Goal: Information Seeking & Learning: Learn about a topic

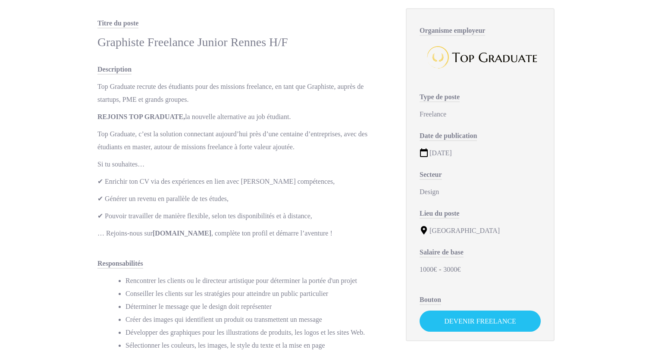
scroll to position [50, 0]
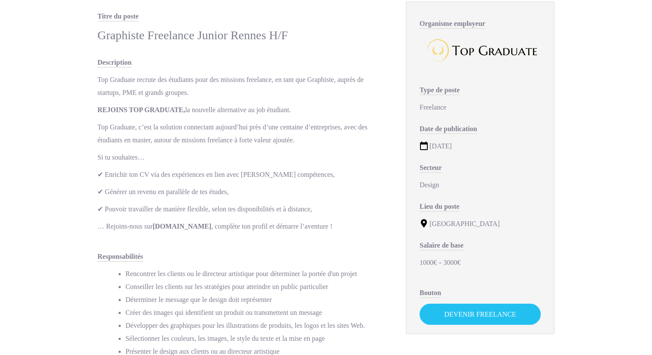
click at [226, 104] on p "REJOINS TOP GRADUATE, la nouvelle alternative au job étudiant." at bounding box center [243, 110] width 291 height 13
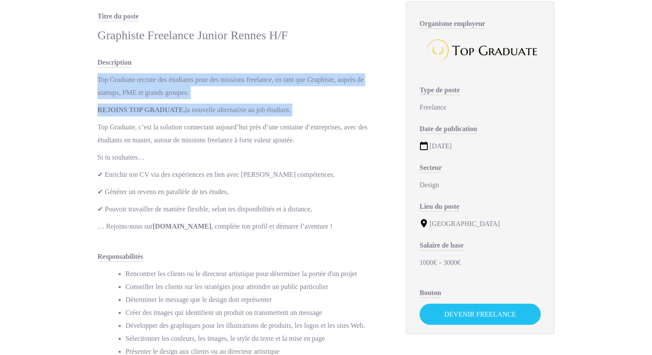
drag, startPoint x: 226, startPoint y: 104, endPoint x: 230, endPoint y: 74, distance: 30.8
click at [230, 74] on div "Top Graduate recrute des étudiants pour des missions freelance, en tant que Gra…" at bounding box center [243, 153] width 291 height 160
click at [230, 74] on p "Top Graduate recrute des étudiants pour des missions freelance, en tant que Gra…" at bounding box center [243, 86] width 291 height 26
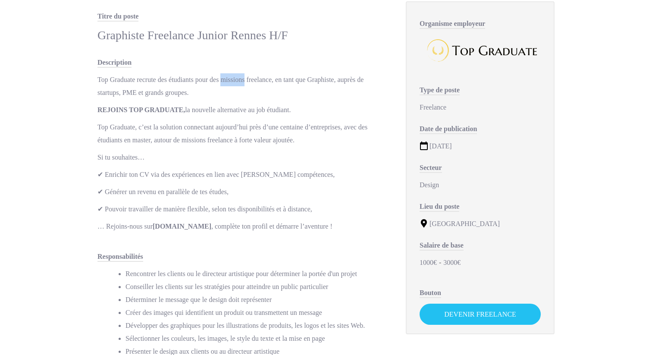
click at [230, 74] on p "Top Graduate recrute des étudiants pour des missions freelance, en tant que Gra…" at bounding box center [243, 86] width 291 height 26
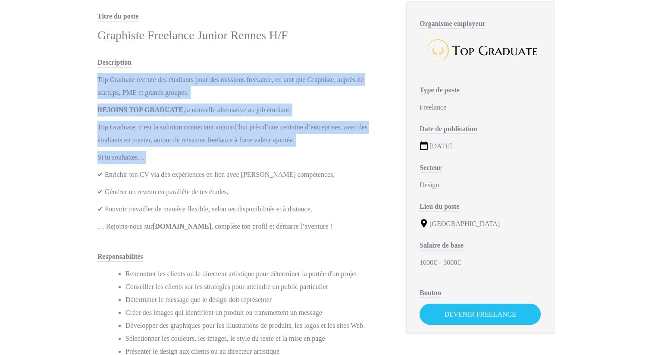
drag, startPoint x: 230, startPoint y: 74, endPoint x: 236, endPoint y: 160, distance: 86.1
click at [236, 160] on div "Top Graduate recrute des étudiants pour des missions freelance, en tant que Gra…" at bounding box center [243, 153] width 291 height 160
click at [236, 160] on p "Si tu souhaites…" at bounding box center [243, 157] width 291 height 13
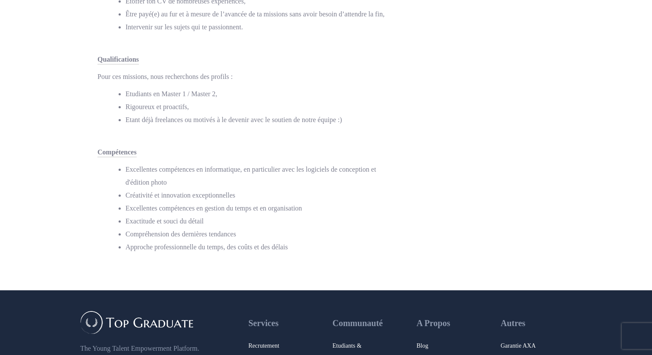
scroll to position [490, 0]
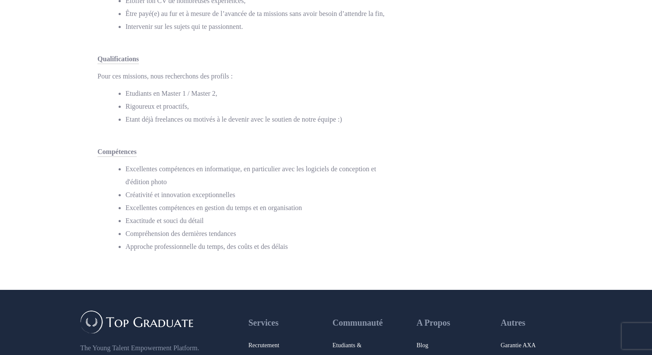
click at [270, 118] on li "Etant déjà freelances ou motivés à le devenir avec le soutien de notre équipe :)" at bounding box center [257, 119] width 263 height 13
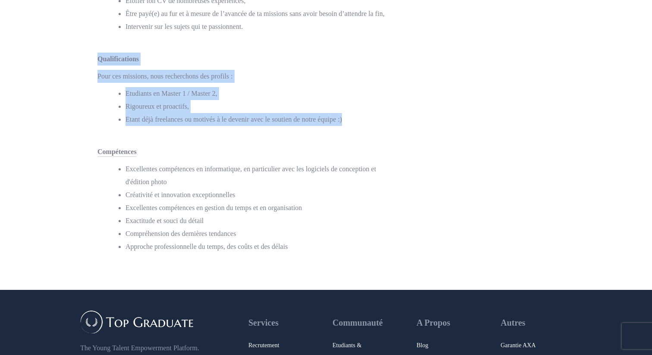
drag, startPoint x: 270, startPoint y: 118, endPoint x: 270, endPoint y: 59, distance: 58.7
click at [270, 59] on div "Qualifications Pour ces missions, nous recherchons des profils : Etudiants en M…" at bounding box center [243, 93] width 291 height 80
click at [270, 59] on div "Qualifications" at bounding box center [243, 59] width 291 height 13
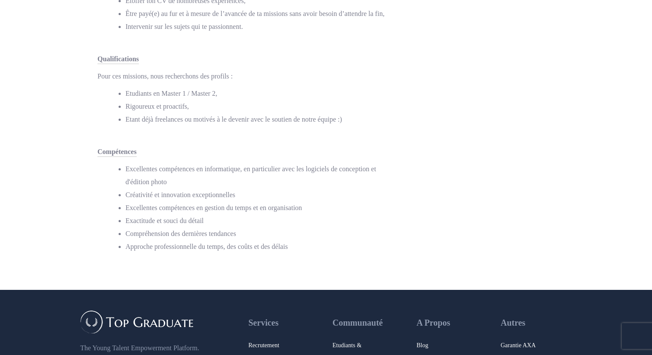
click at [270, 59] on div "Qualifications" at bounding box center [243, 59] width 291 height 13
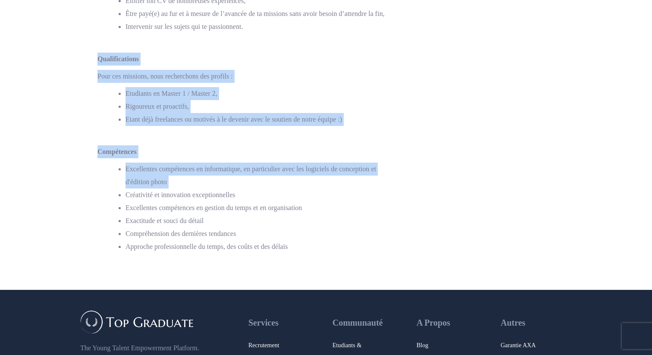
drag, startPoint x: 270, startPoint y: 59, endPoint x: 269, endPoint y: 178, distance: 119.1
click at [269, 178] on li "Excellentes compétences en informatique, en particulier avec les logiciels de c…" at bounding box center [257, 176] width 263 height 26
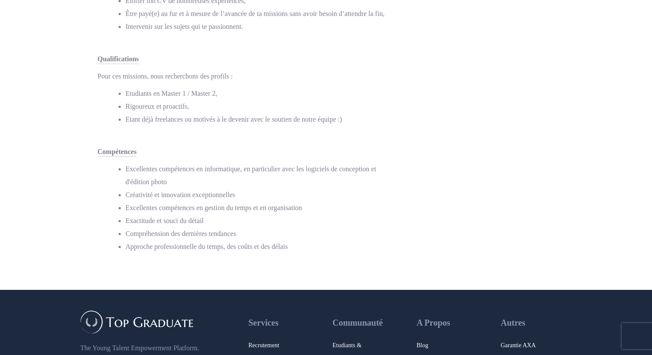
click at [269, 178] on li "Excellentes compétences en informatique, en particulier avec les logiciels de c…" at bounding box center [257, 176] width 263 height 26
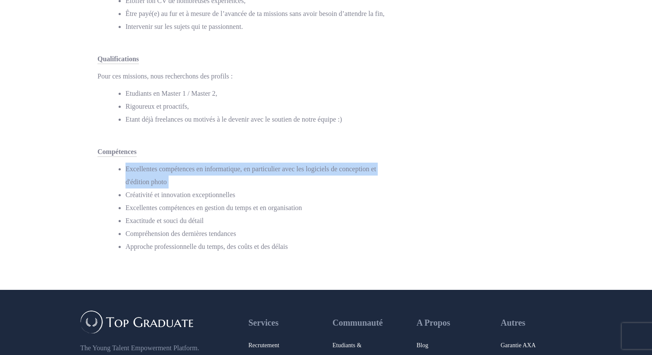
drag, startPoint x: 269, startPoint y: 178, endPoint x: 270, endPoint y: 167, distance: 11.7
click at [270, 167] on li "Excellentes compétences en informatique, en particulier avec les logiciels de c…" at bounding box center [257, 176] width 263 height 26
click at [270, 166] on li "Excellentes compétences en informatique, en particulier avec les logiciels de c…" at bounding box center [257, 176] width 263 height 26
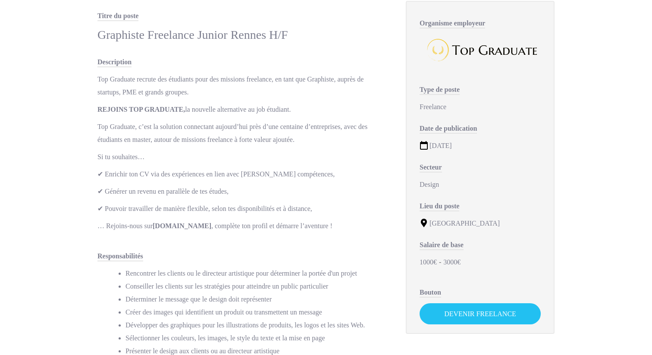
scroll to position [0, 0]
